Goal: Task Accomplishment & Management: Complete application form

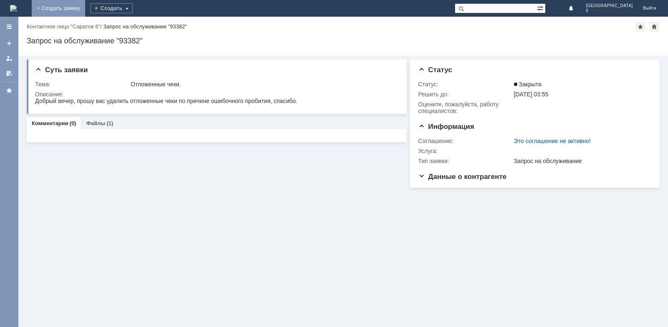
click at [85, 6] on link "+ Создать заявку" at bounding box center [58, 8] width 53 height 17
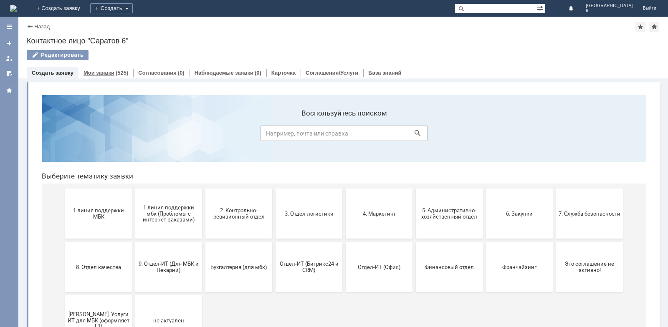
click at [110, 75] on link "Мои заявки" at bounding box center [98, 73] width 31 height 6
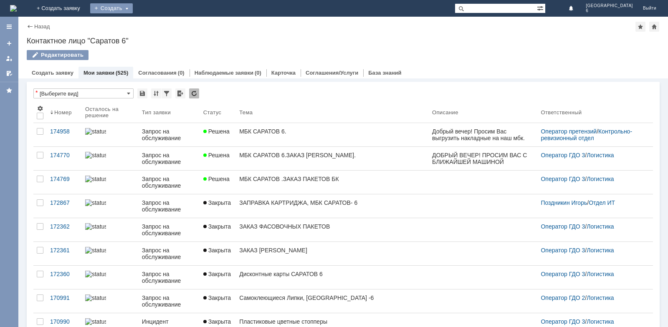
click at [133, 10] on div "Создать" at bounding box center [111, 8] width 43 height 10
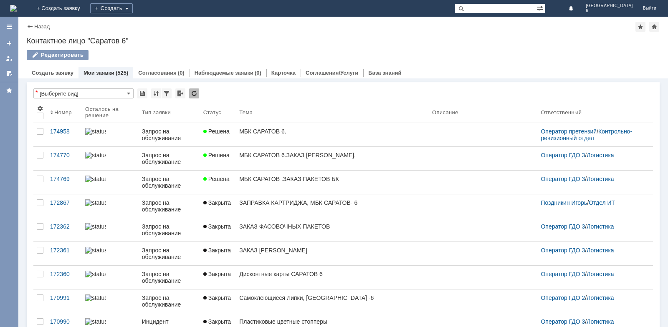
click at [85, 8] on link "+ Создать заявку" at bounding box center [58, 8] width 53 height 17
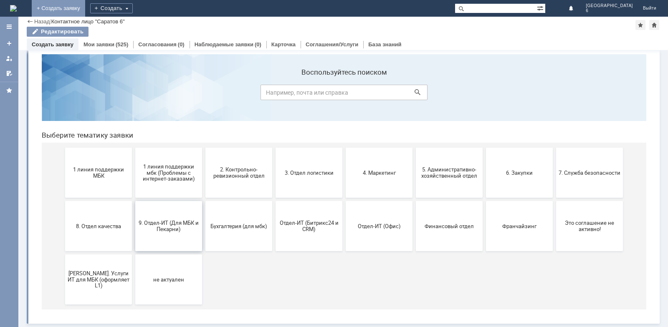
click at [148, 240] on button "9. Отдел-ИТ (Для МБК и Пекарни)" at bounding box center [168, 226] width 67 height 50
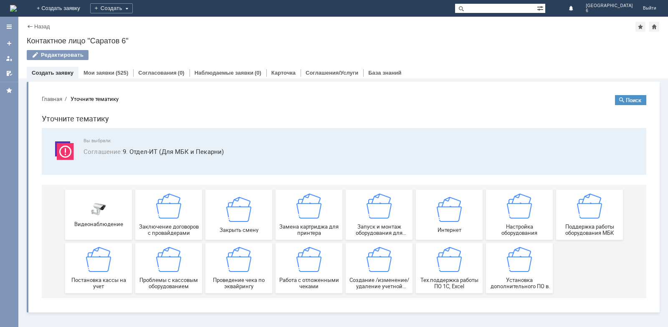
click at [27, 28] on div "Назад" at bounding box center [38, 26] width 23 height 6
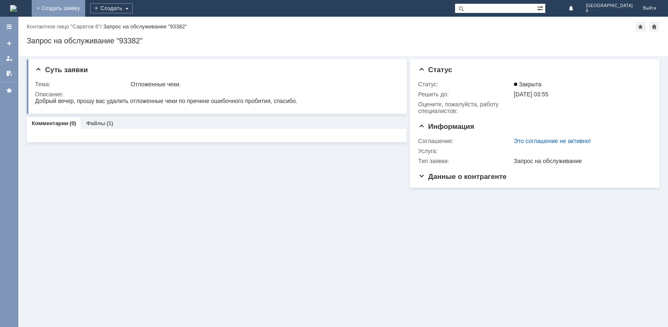
click at [85, 10] on link "+ Создать заявку" at bounding box center [58, 8] width 53 height 17
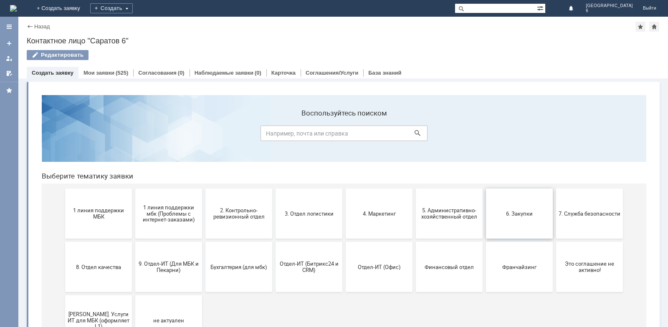
click at [529, 229] on button "6. Закупки" at bounding box center [519, 214] width 67 height 50
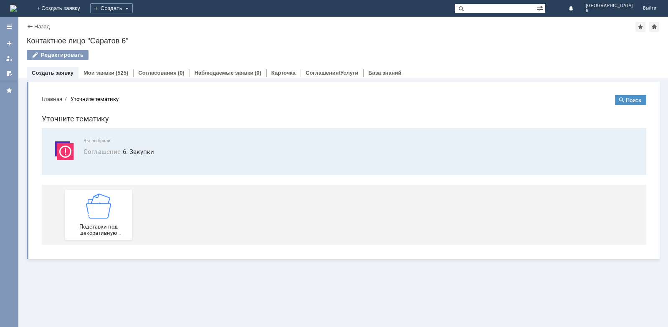
click at [30, 24] on div "Назад" at bounding box center [38, 26] width 23 height 6
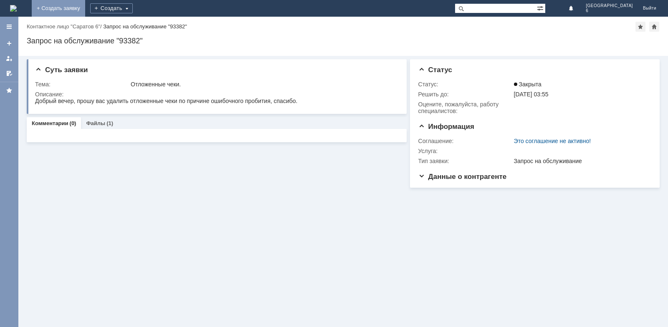
click at [85, 6] on link "+ Создать заявку" at bounding box center [58, 8] width 53 height 17
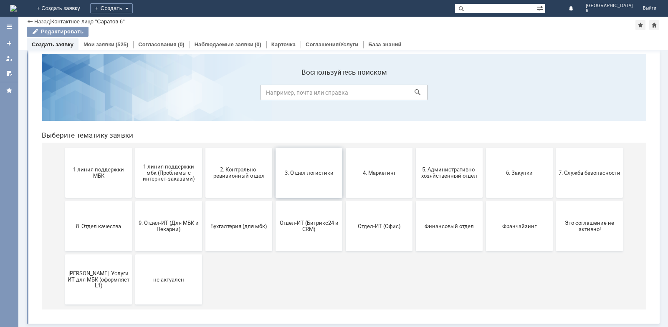
click at [292, 186] on button "3. Отдел логистики" at bounding box center [308, 173] width 67 height 50
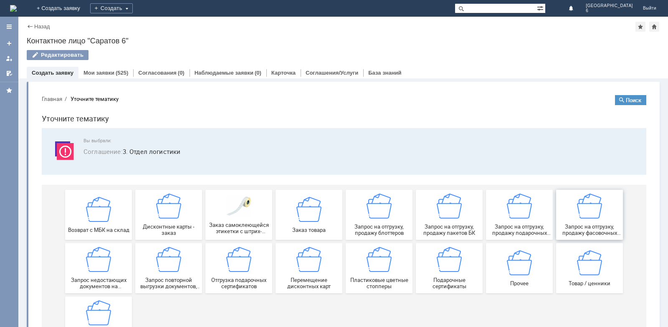
click at [575, 227] on span "Запрос на отгрузку, продажу фасовочных пакетов" at bounding box center [589, 230] width 62 height 13
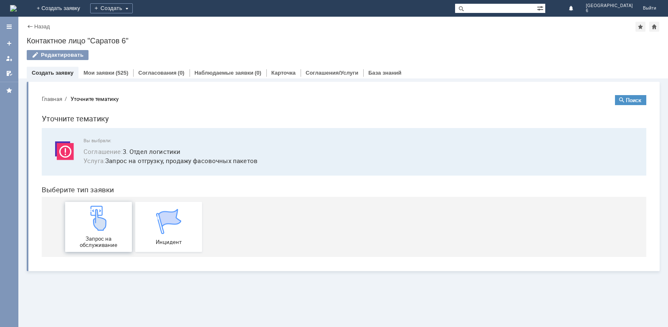
click at [101, 245] on span "Запрос на обслуживание" at bounding box center [99, 242] width 62 height 13
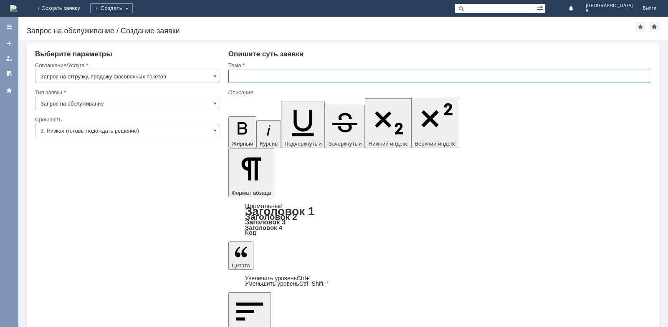
click at [263, 78] on input "text" at bounding box center [439, 76] width 423 height 13
type input "МБК САРАТОВ 6.ЗАКАЗ ПАКЕТОВ."
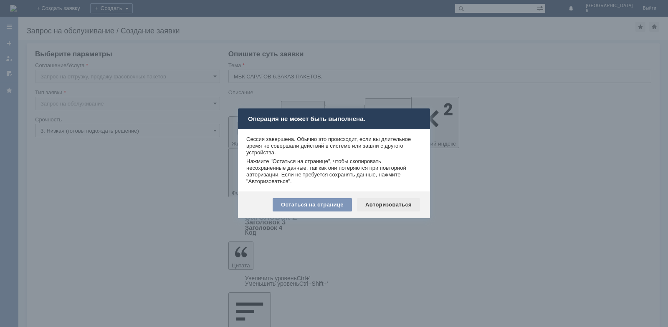
click at [385, 203] on div "Авторизоваться" at bounding box center [388, 204] width 63 height 13
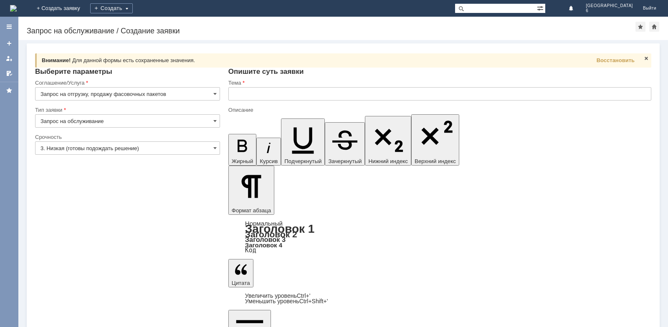
click at [258, 93] on input "text" at bounding box center [439, 93] width 423 height 13
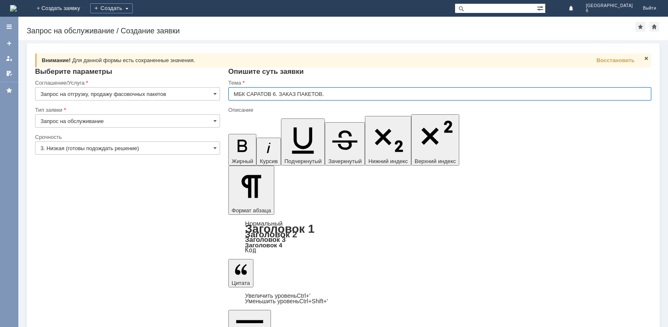
type input "МБК САРАТОВ 6. ЗАКАЗ ПАКЕТОВ."
